Goal: Task Accomplishment & Management: Manage account settings

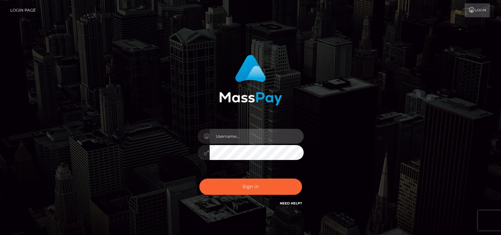
click at [261, 141] on input "text" at bounding box center [257, 136] width 94 height 15
type input "tammyk.cforth"
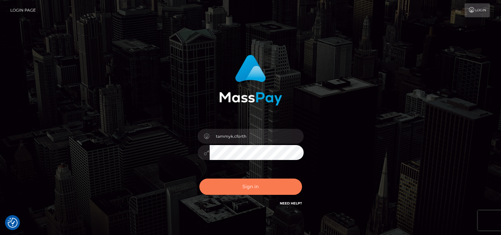
click at [260, 187] on button "Sign in" at bounding box center [251, 186] width 103 height 16
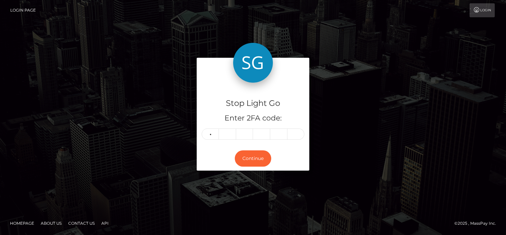
type input "9"
type input "6"
type input "8"
type input "0"
type input "6"
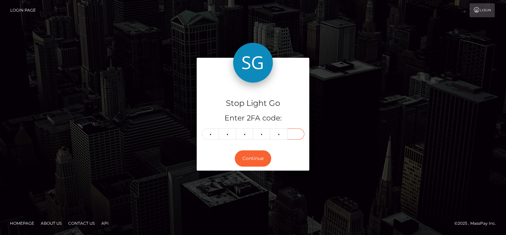
type input "2"
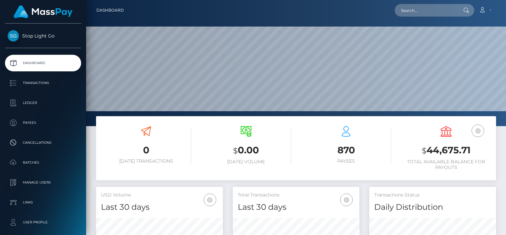
scroll to position [117, 127]
